Goal: Task Accomplishment & Management: Use online tool/utility

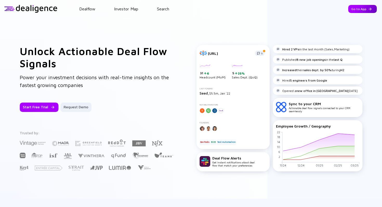
click at [359, 9] on div "Go to App" at bounding box center [362, 9] width 29 height 8
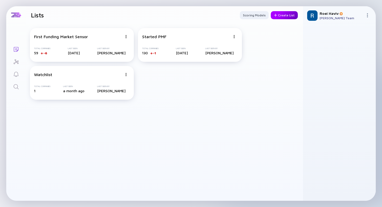
click at [281, 17] on div "Create List" at bounding box center [284, 15] width 27 height 8
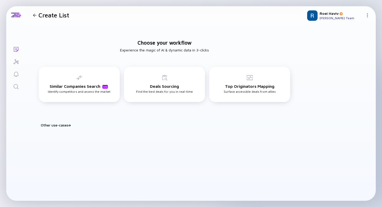
click at [58, 126] on div "Other use-cases" at bounding box center [168, 125] width 254 height 4
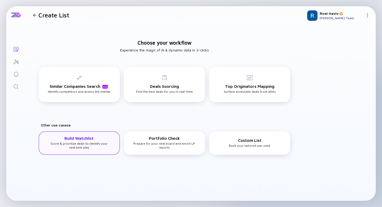
click at [65, 145] on div "Build Watchlist Score & prioritize deals to identify your next best play" at bounding box center [79, 143] width 64 height 14
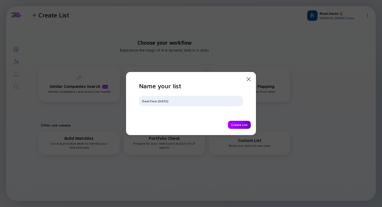
type input "Deal Flow [DATE]"
click at [241, 127] on div "Create List" at bounding box center [239, 125] width 23 height 8
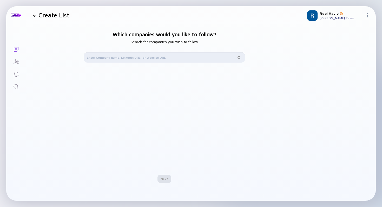
click at [141, 58] on input "text" at bounding box center [161, 57] width 149 height 5
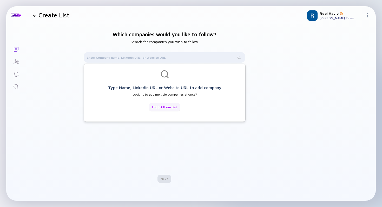
click at [170, 104] on div "Import from List" at bounding box center [164, 107] width 31 height 8
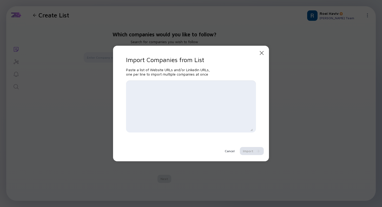
click at [175, 89] on textarea at bounding box center [191, 106] width 124 height 49
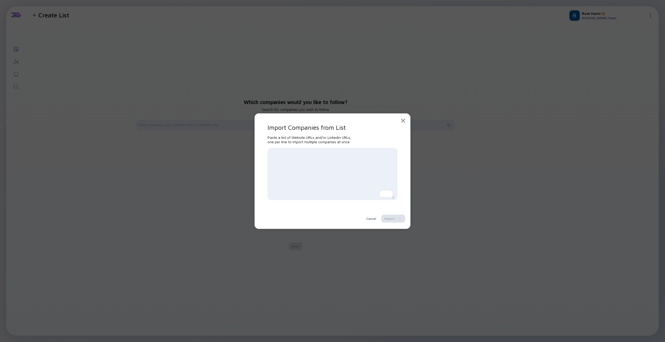
paste textarea "[URL][DOMAIN_NAME]"
paste textarea "[URL]"
paste textarea "[URL][DOMAIN_NAME]"
paste textarea "[URL]"
paste textarea "[URL][DOMAIN_NAME]"
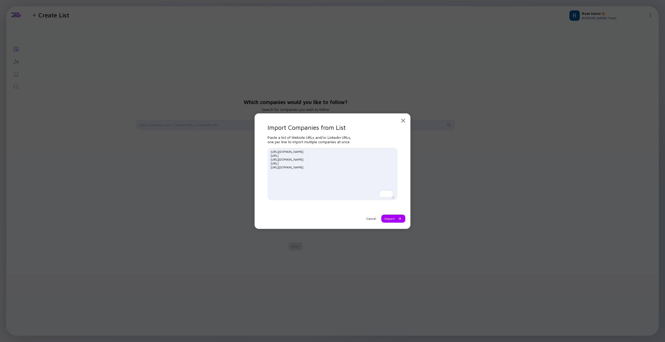
paste textarea "[URL]"
paste textarea "[URL][DOMAIN_NAME]"
paste textarea "[URL]"
paste textarea "[URL][DOMAIN_NAME]"
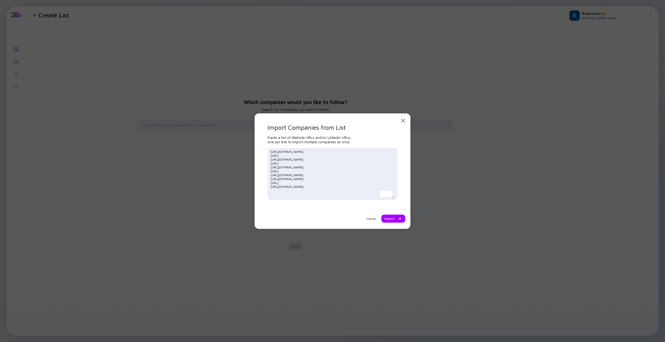
paste textarea "[URL]"
type textarea "[URL][DOMAIN_NAME] [URL] [URL][DOMAIN_NAME] [URL] [URL][DOMAIN_NAME] [URL] [URL…"
click at [382, 207] on div "Import" at bounding box center [393, 219] width 24 height 8
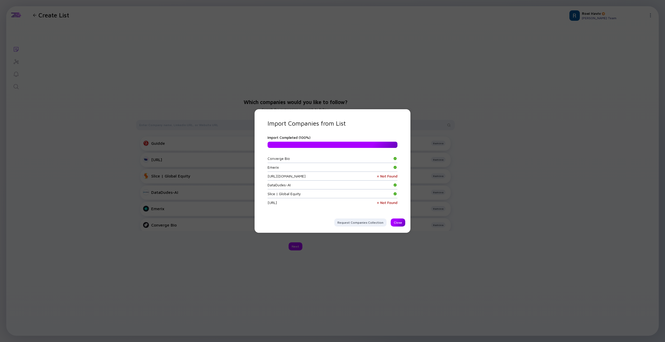
click at [382, 207] on div "Close" at bounding box center [398, 223] width 15 height 8
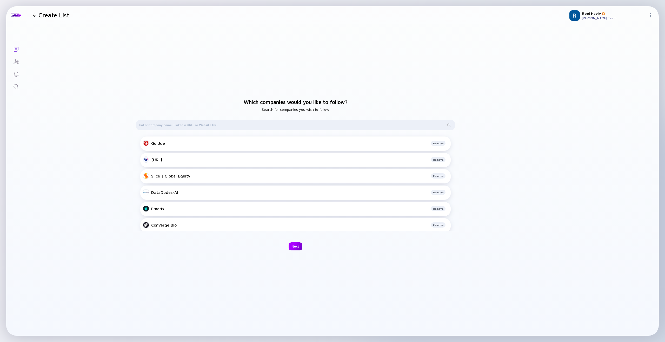
click at [299, 207] on div "Next" at bounding box center [296, 247] width 14 height 8
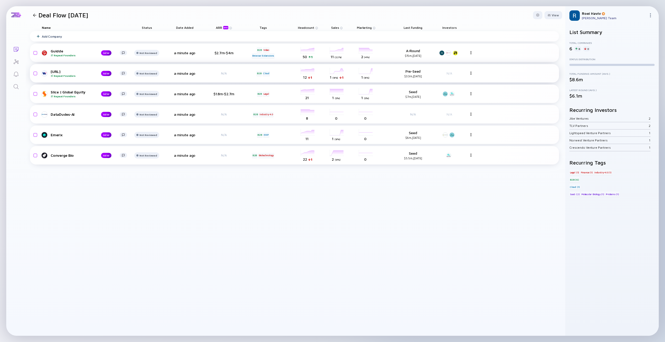
click at [54, 70] on div "[URL] Repeat Founders" at bounding box center [72, 73] width 42 height 8
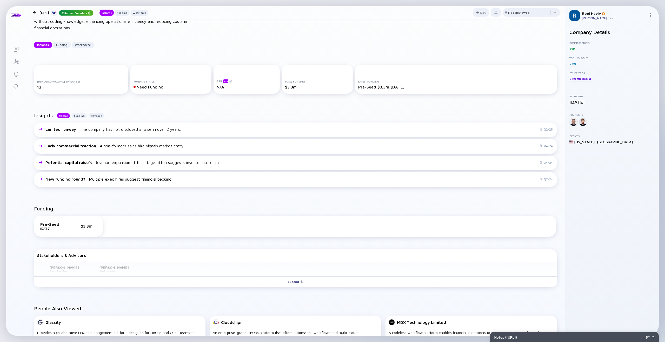
scroll to position [74, 0]
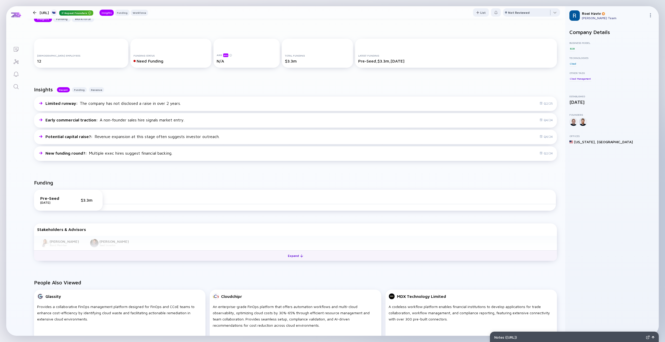
click at [300, 207] on div at bounding box center [301, 256] width 3 height 3
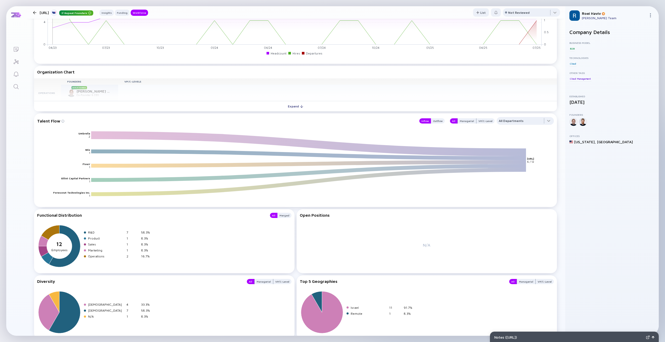
scroll to position [388, 0]
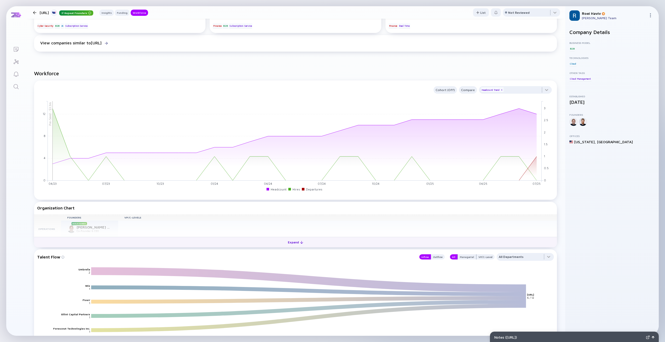
click at [302, 207] on div at bounding box center [301, 242] width 3 height 3
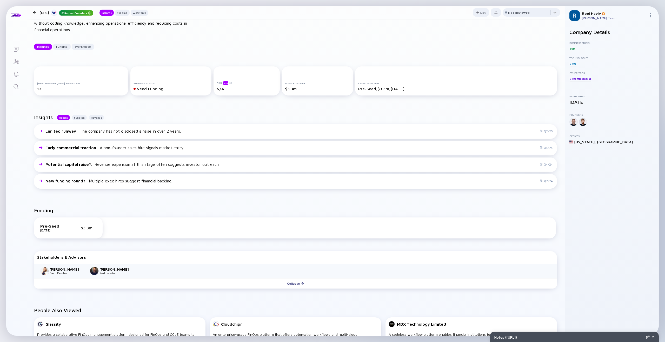
scroll to position [0, 0]
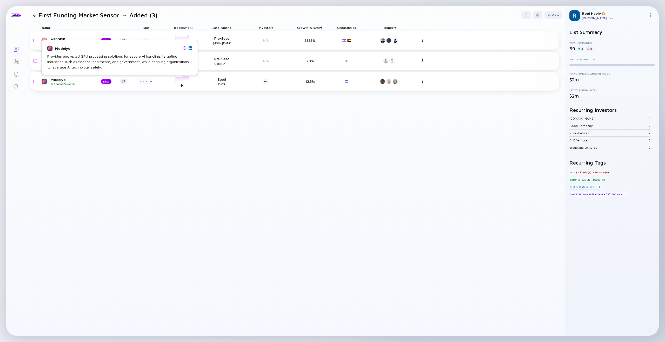
click at [192, 48] on link at bounding box center [191, 48] width 4 height 4
